Goal: Find specific page/section: Find specific page/section

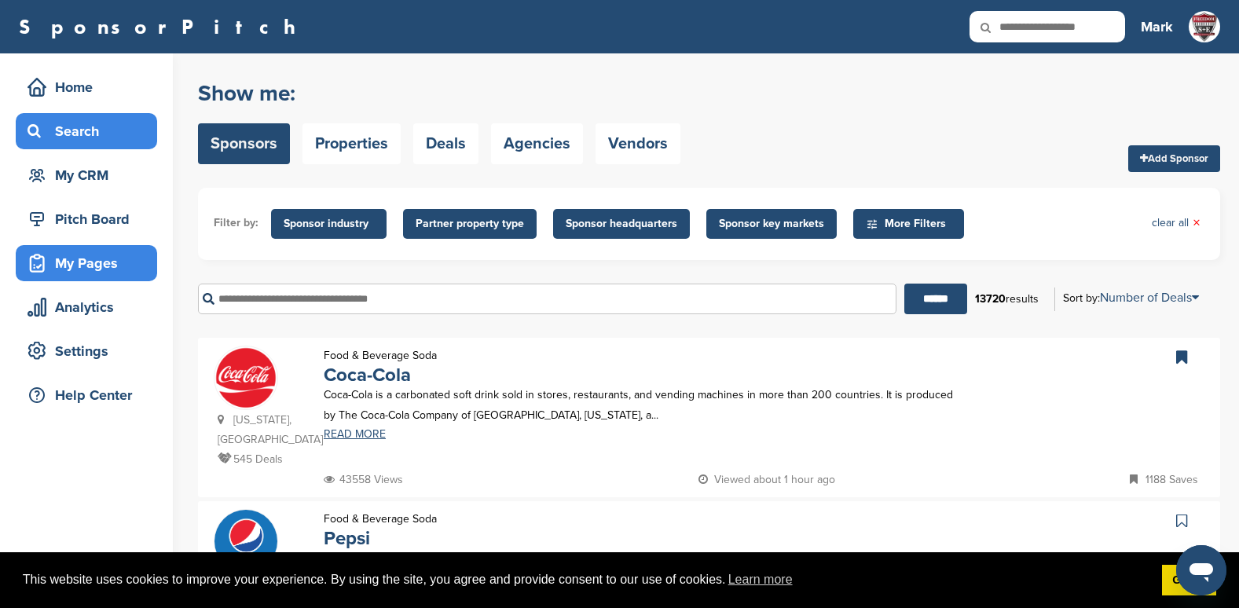
click at [90, 262] on div "My Pages" at bounding box center [91, 263] width 134 height 28
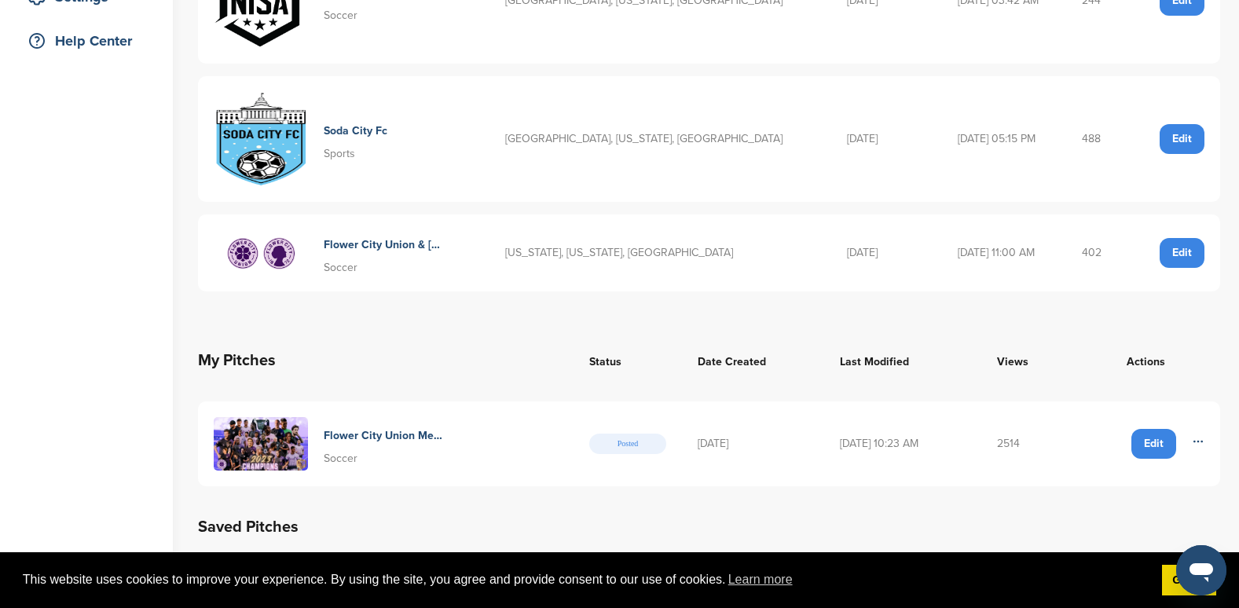
scroll to position [53, 0]
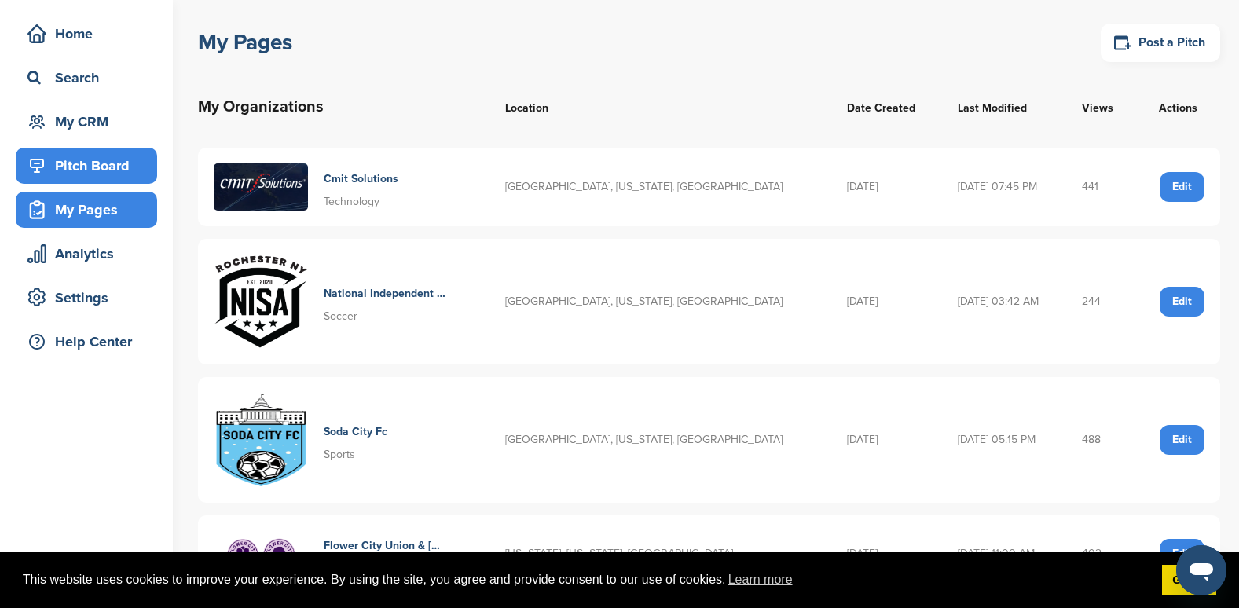
click at [97, 156] on div "Pitch Board" at bounding box center [91, 166] width 134 height 28
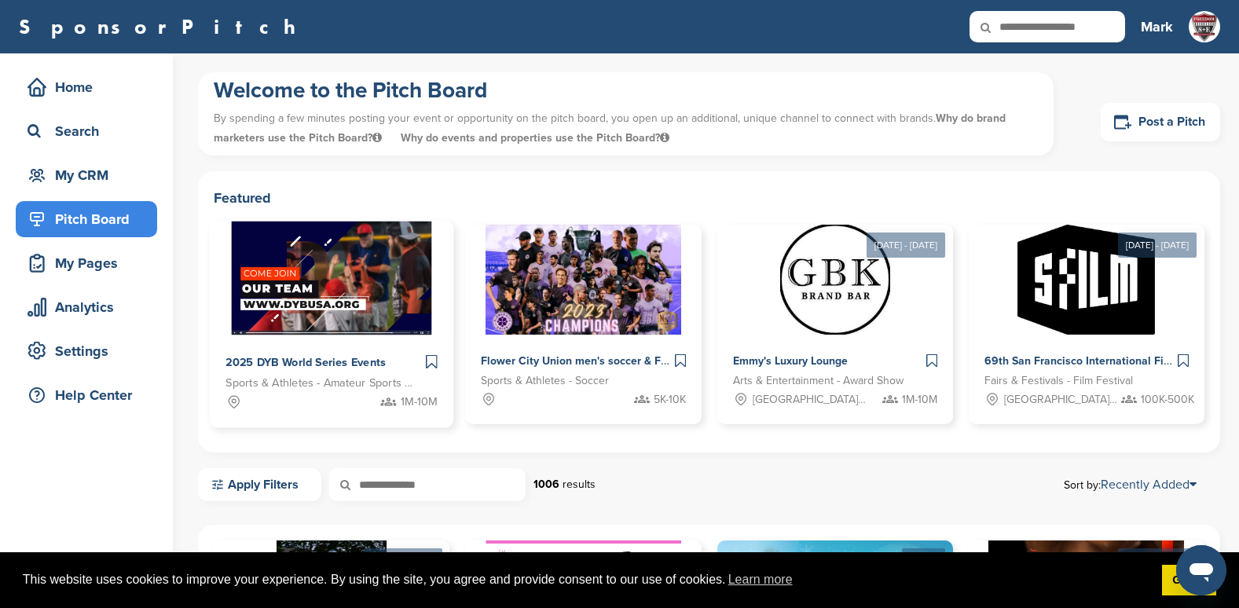
click at [347, 263] on img at bounding box center [331, 279] width 200 height 114
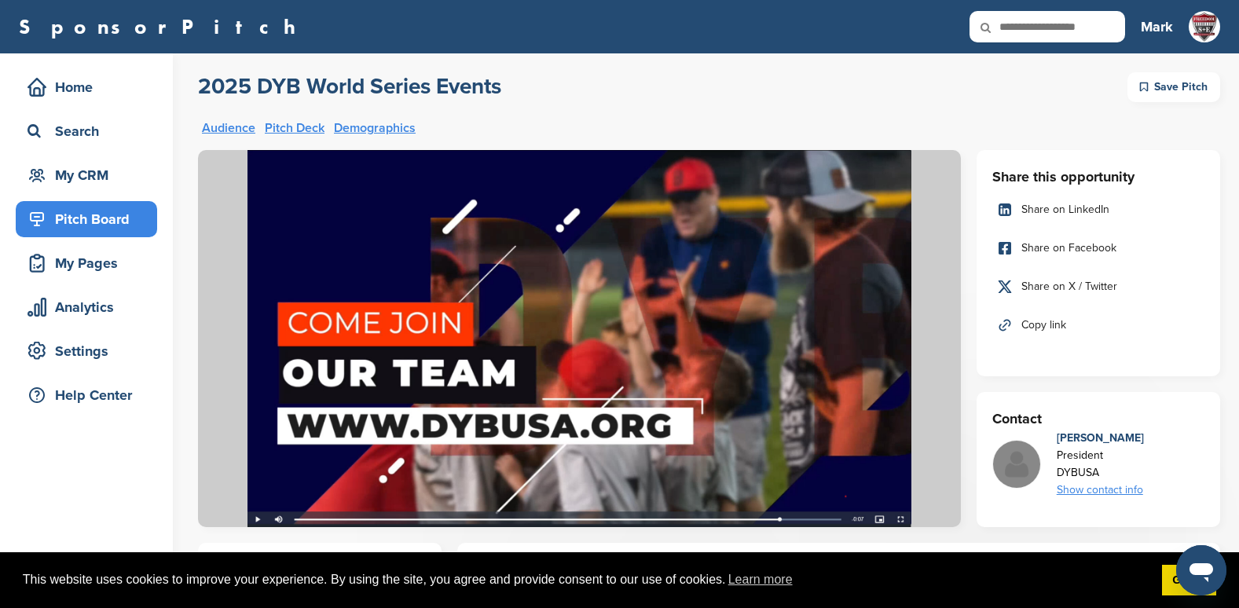
click at [255, 519] on img at bounding box center [579, 338] width 763 height 377
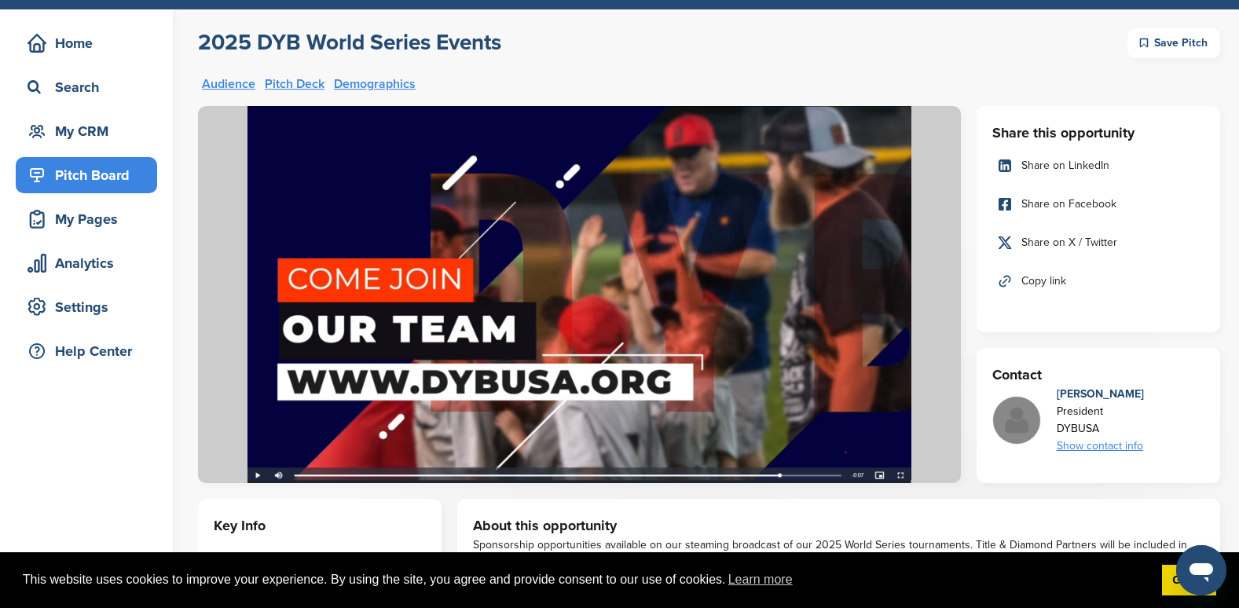
scroll to position [79, 0]
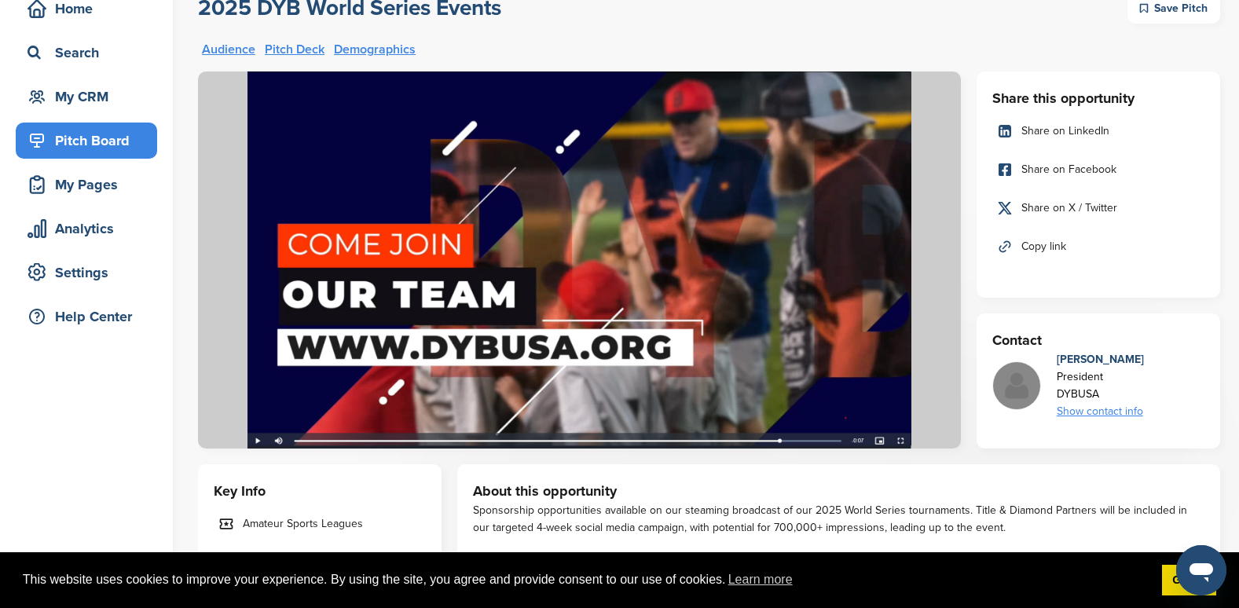
click at [526, 255] on img at bounding box center [579, 260] width 763 height 377
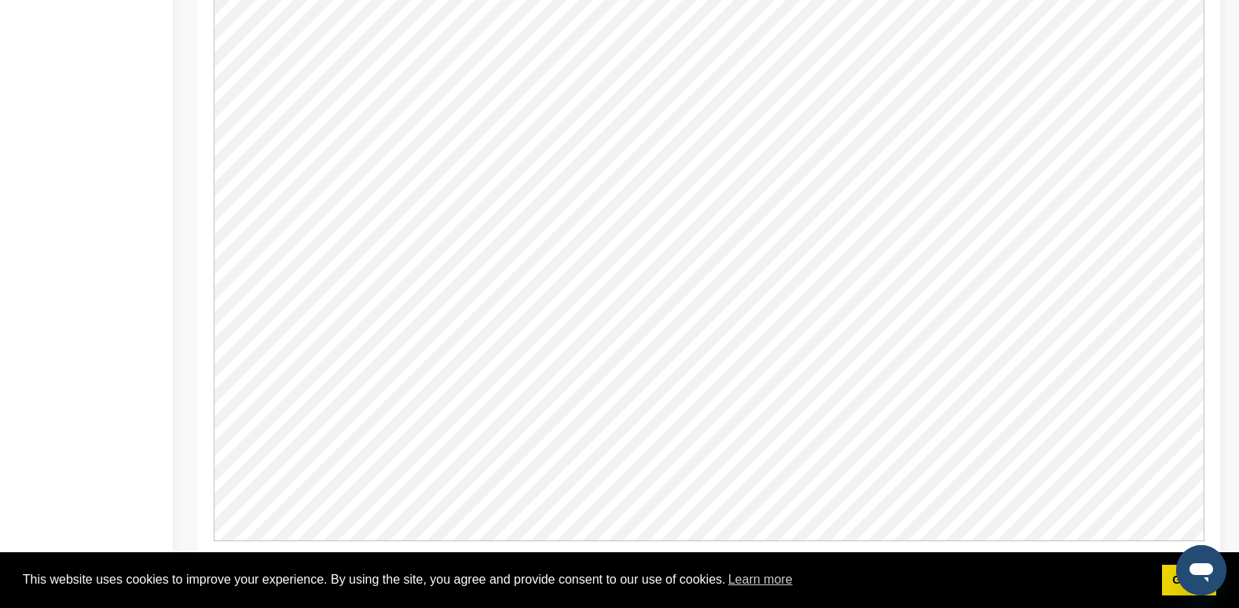
scroll to position [1336, 0]
